Goal: Transaction & Acquisition: Book appointment/travel/reservation

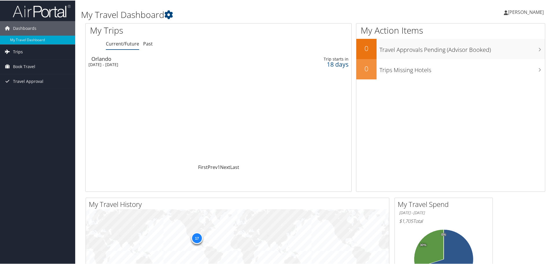
click at [26, 55] on link "Trips" at bounding box center [37, 51] width 75 height 14
click at [25, 92] on span "Book Travel" at bounding box center [24, 92] width 22 height 14
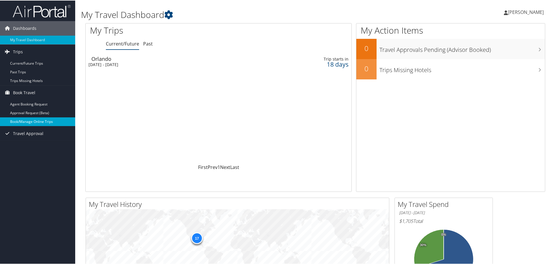
click at [25, 119] on link "Book/Manage Online Trips" at bounding box center [37, 121] width 75 height 9
